Goal: Information Seeking & Learning: Learn about a topic

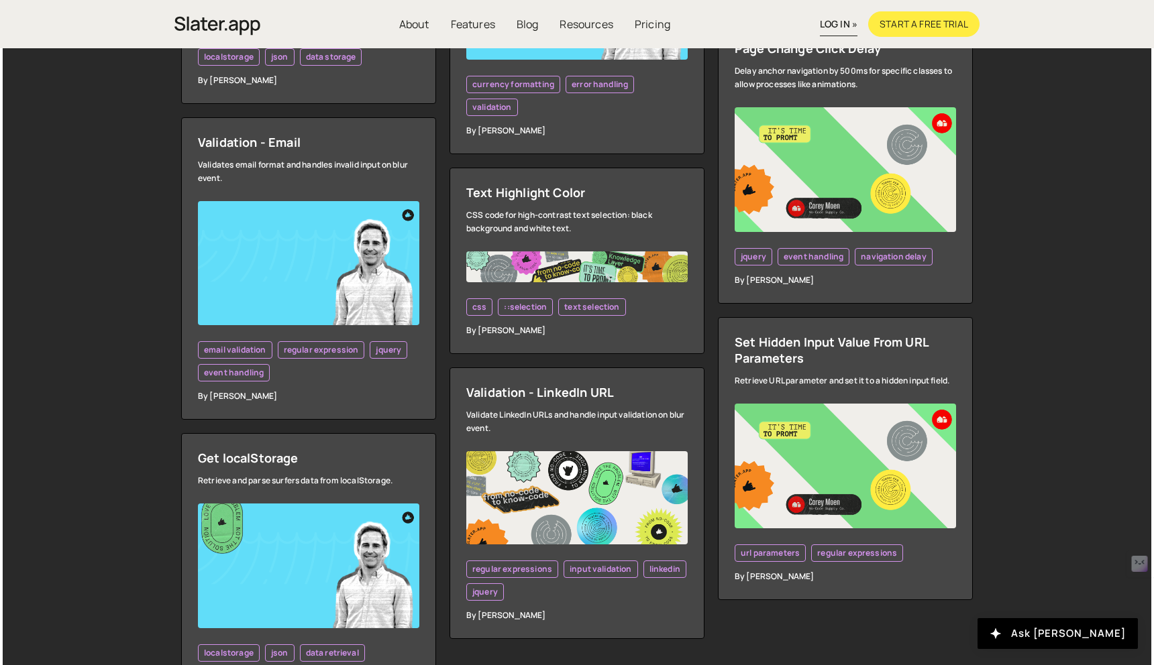
scroll to position [3759, 0]
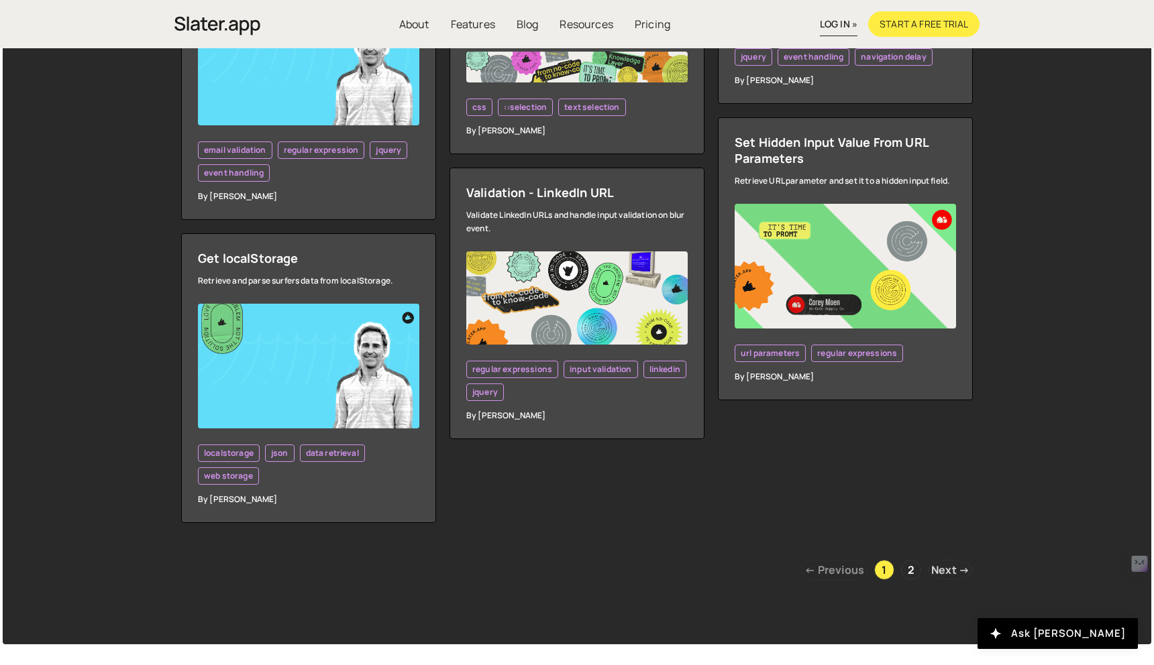
click at [939, 580] on link "Next →" at bounding box center [950, 570] width 45 height 20
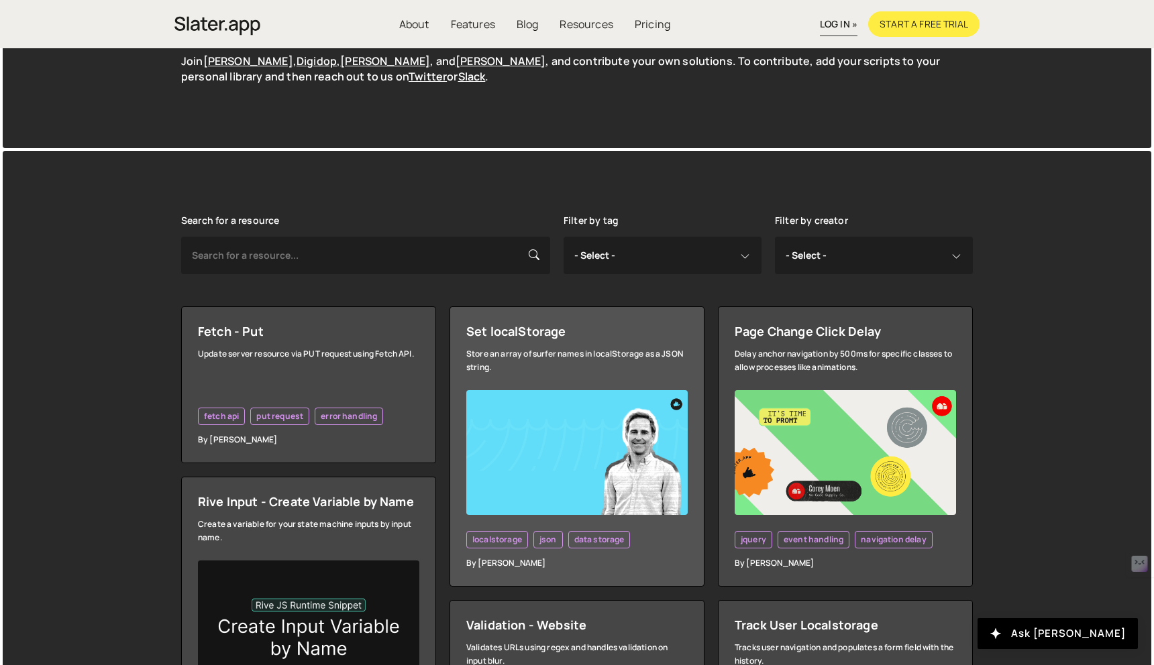
scroll to position [265, 0]
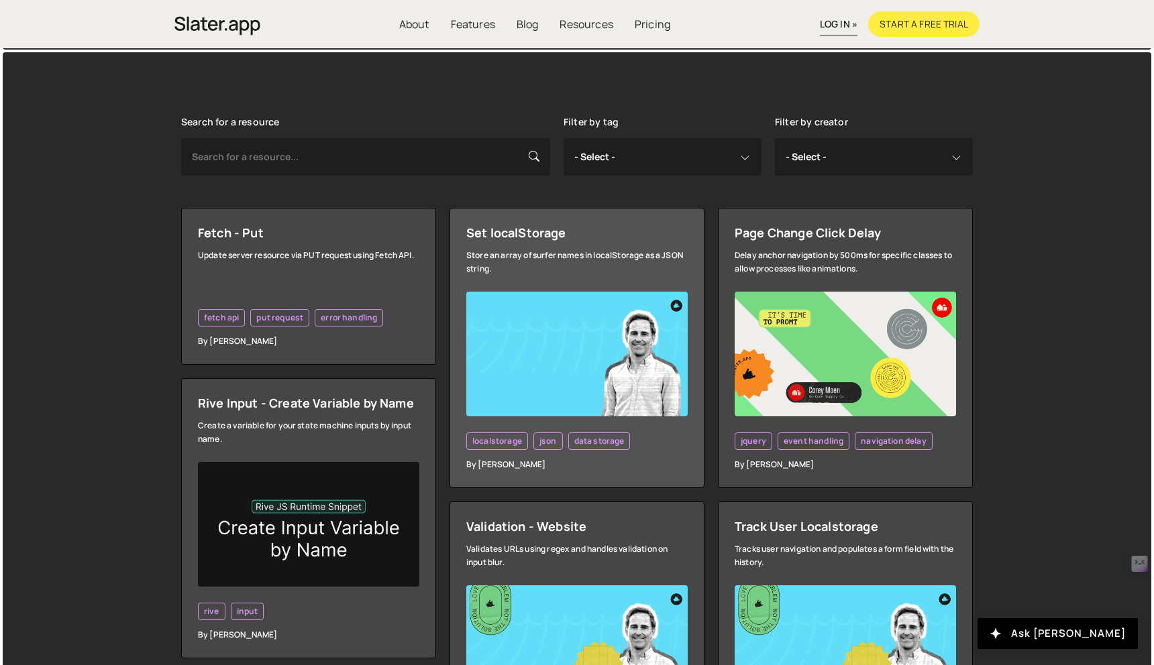
click at [541, 241] on div "Set localStorage" at bounding box center [576, 233] width 221 height 16
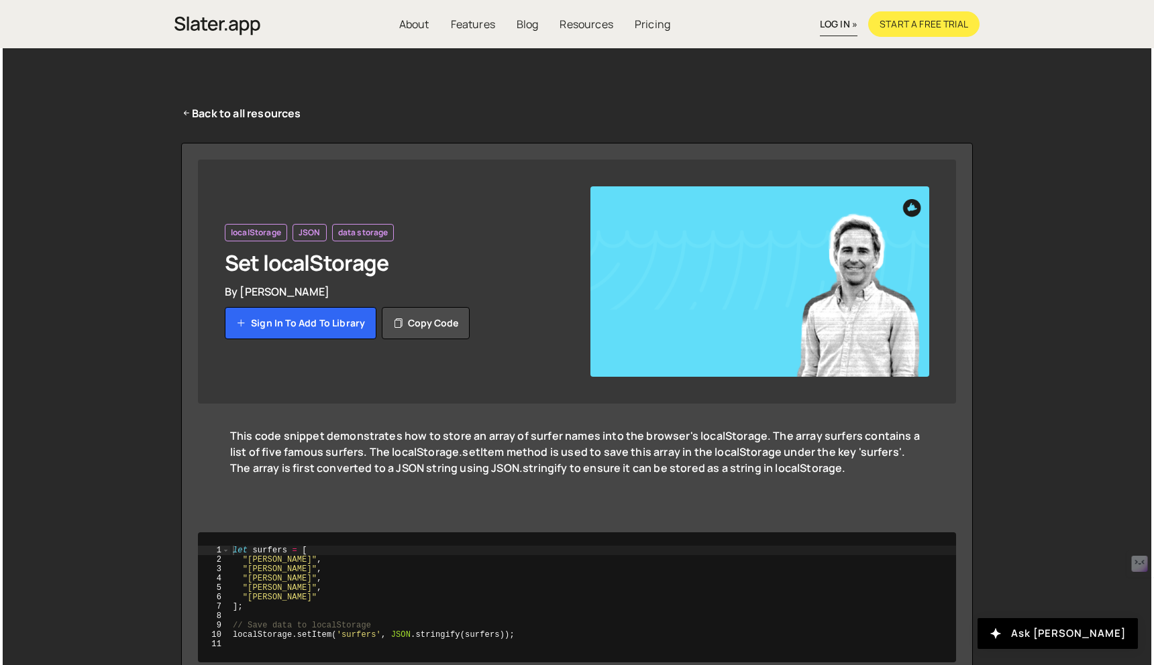
scroll to position [91, 0]
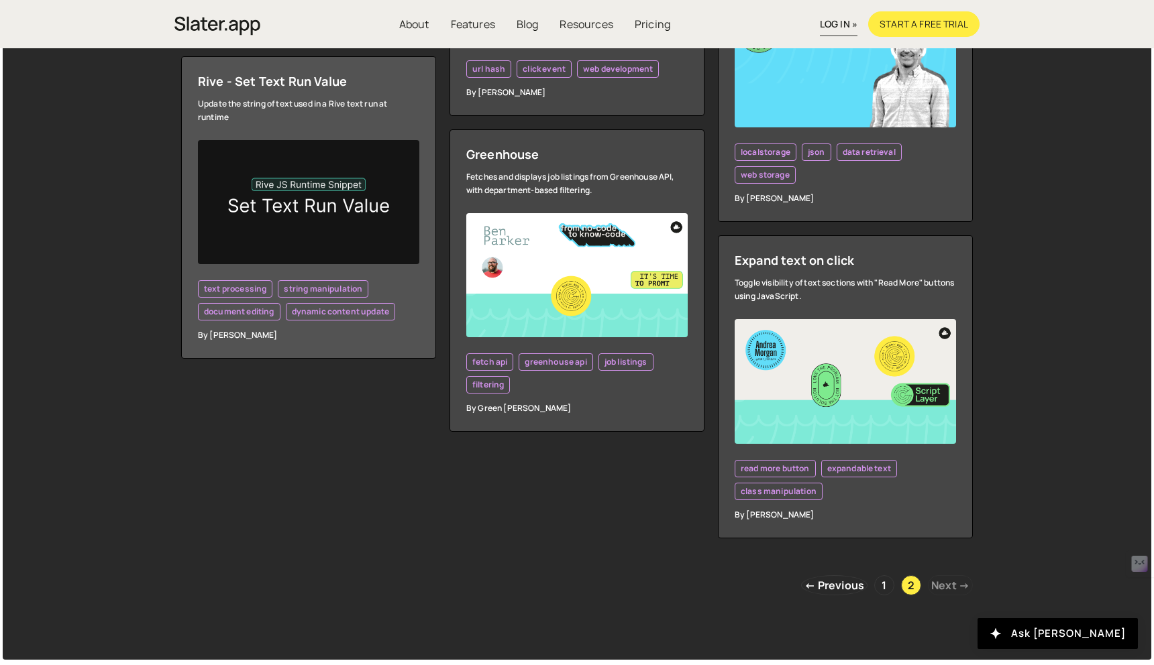
scroll to position [1747, 0]
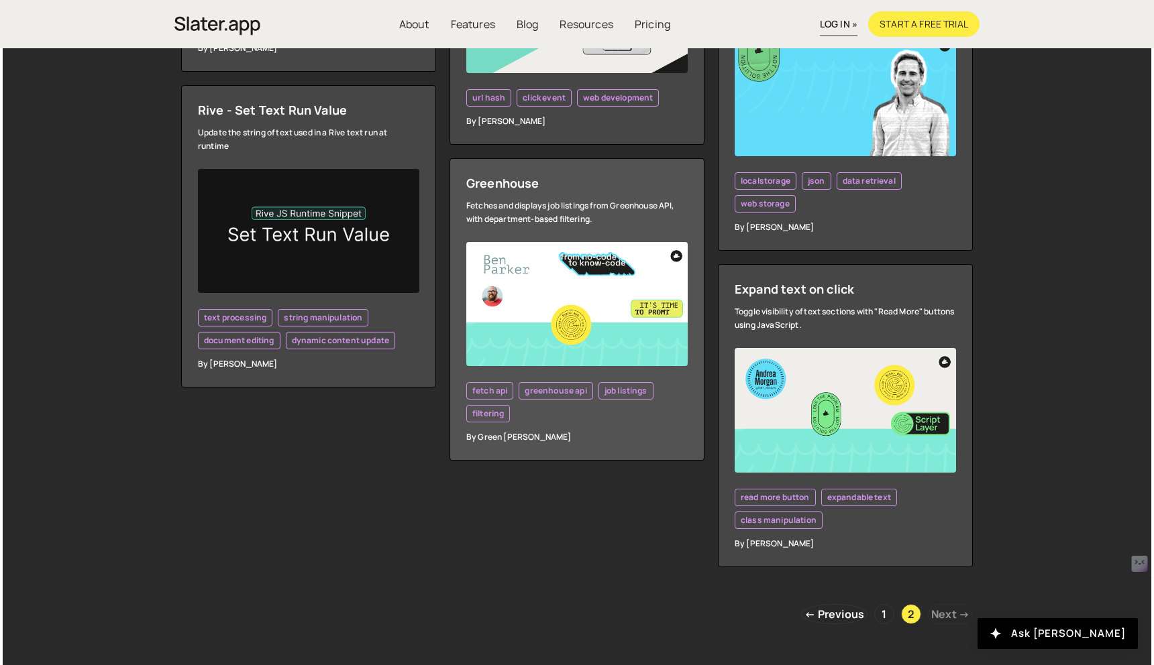
click at [612, 189] on div "Greenhouse" at bounding box center [576, 183] width 221 height 16
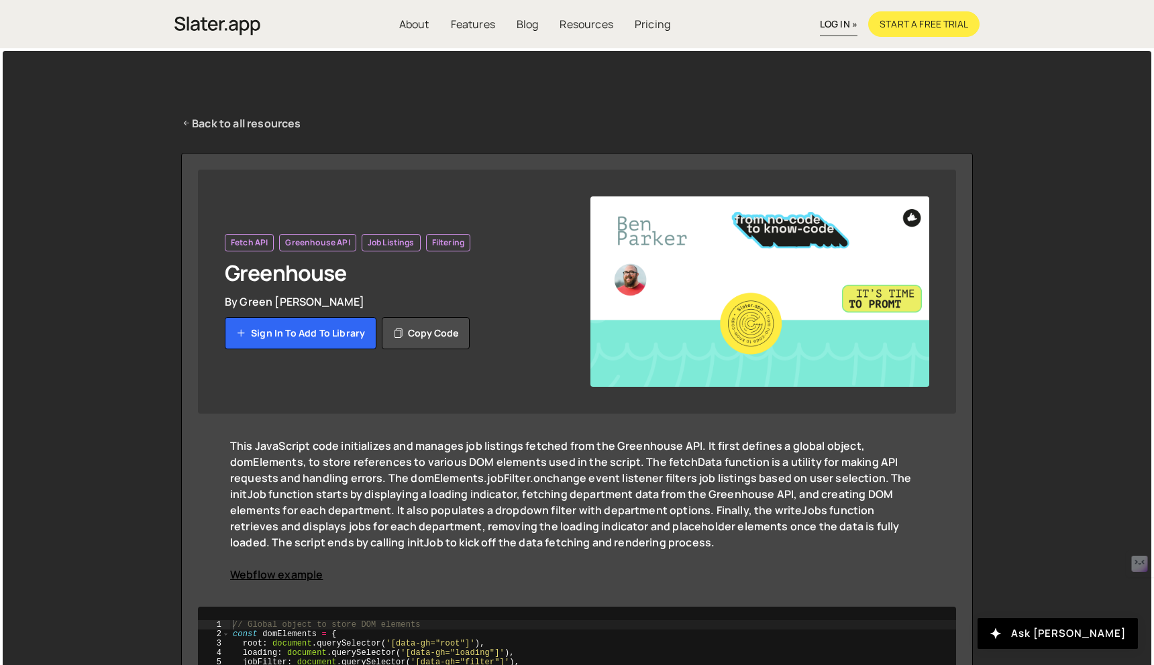
click at [239, 124] on link "Back to all resources" at bounding box center [241, 123] width 120 height 16
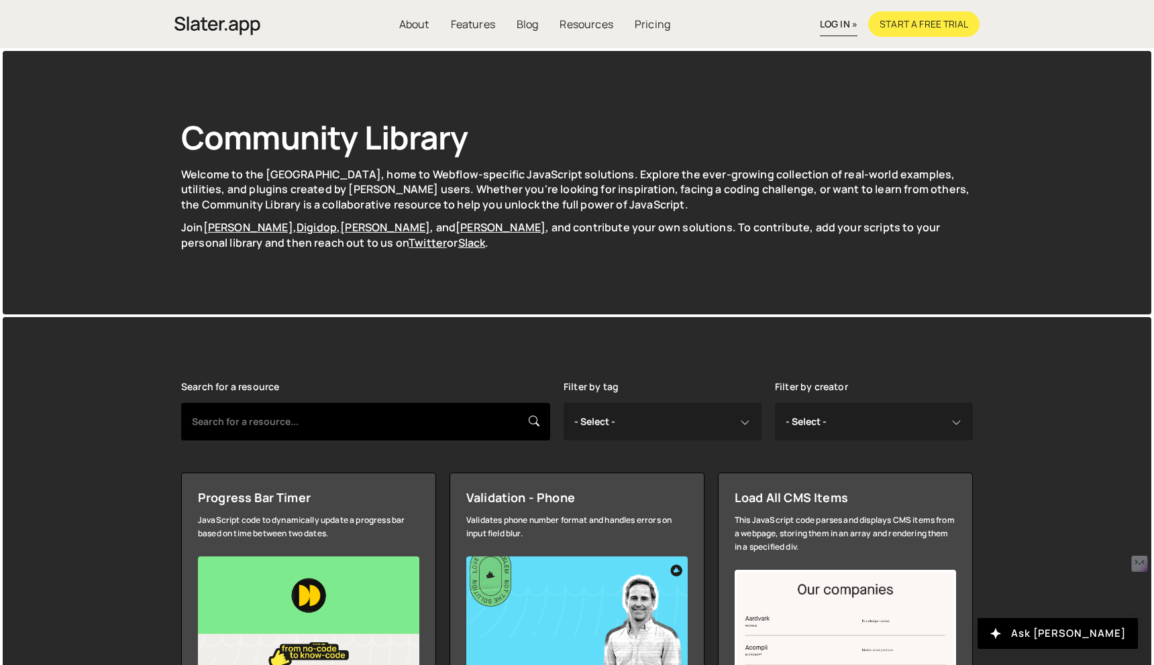
click at [256, 429] on input "text" at bounding box center [365, 422] width 369 height 38
type input "style"
